Goal: Information Seeking & Learning: Learn about a topic

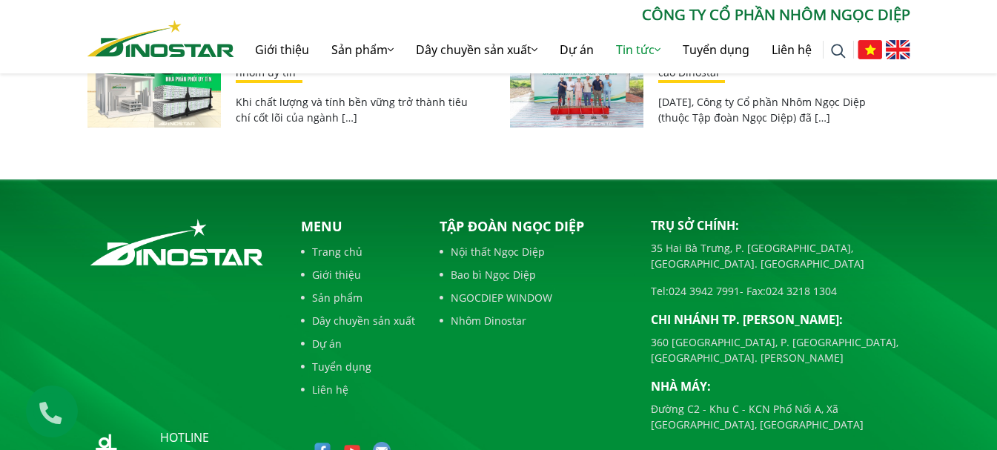
scroll to position [2817, 0]
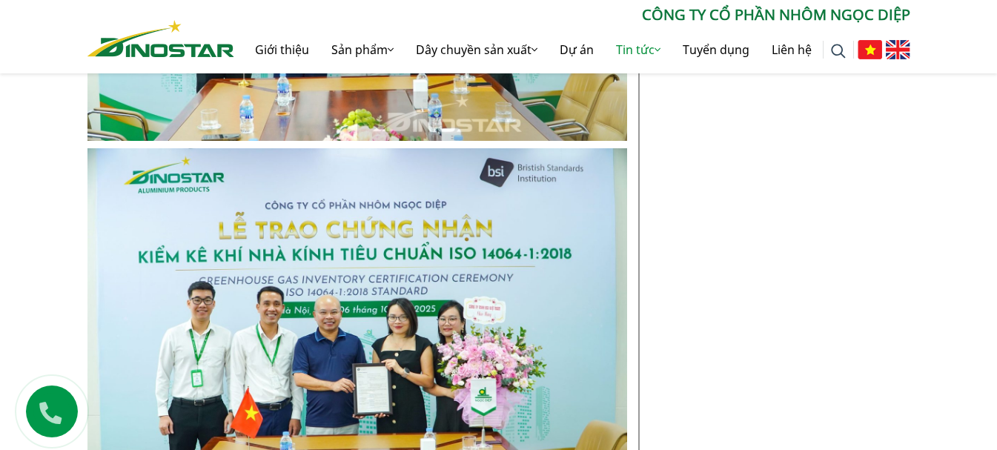
scroll to position [1409, 0]
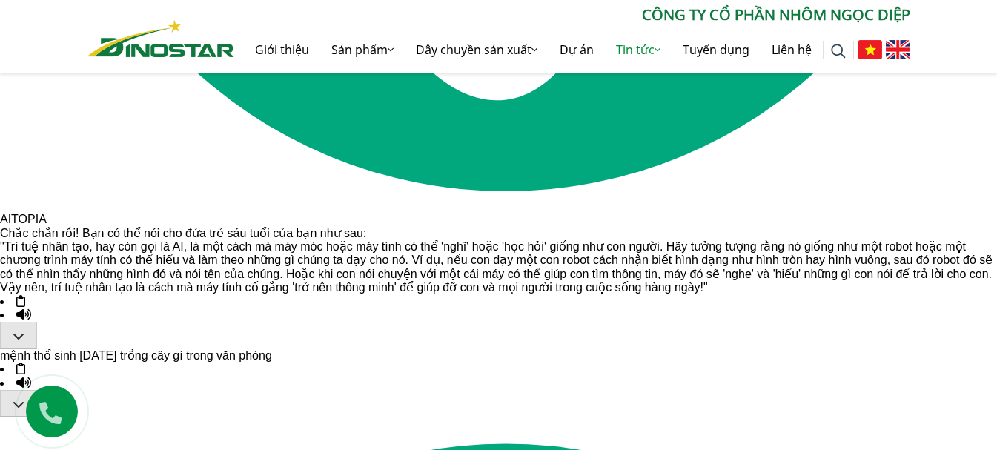
scroll to position [6969, 0]
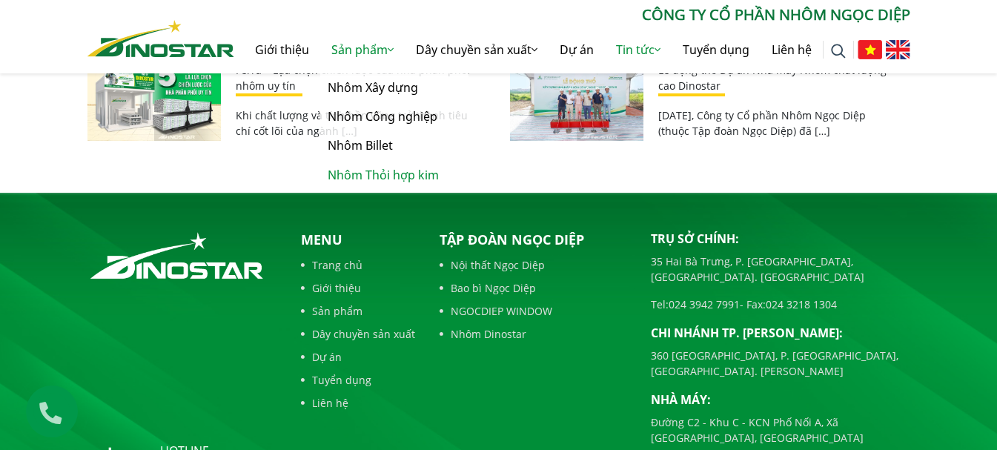
scroll to position [2816, 0]
